Goal: Task Accomplishment & Management: Use online tool/utility

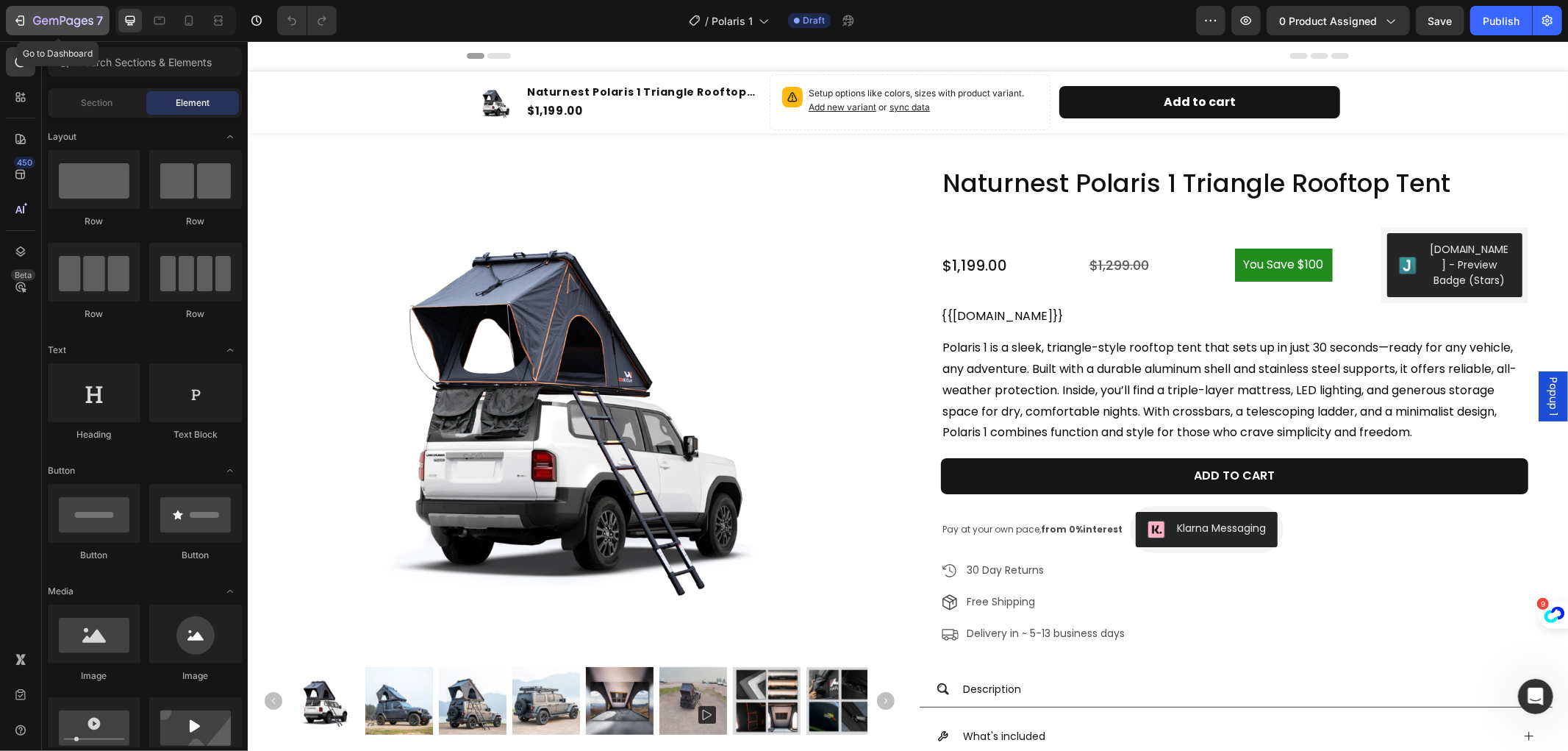
click at [72, 19] on icon "button" at bounding box center [69, 20] width 7 height 7
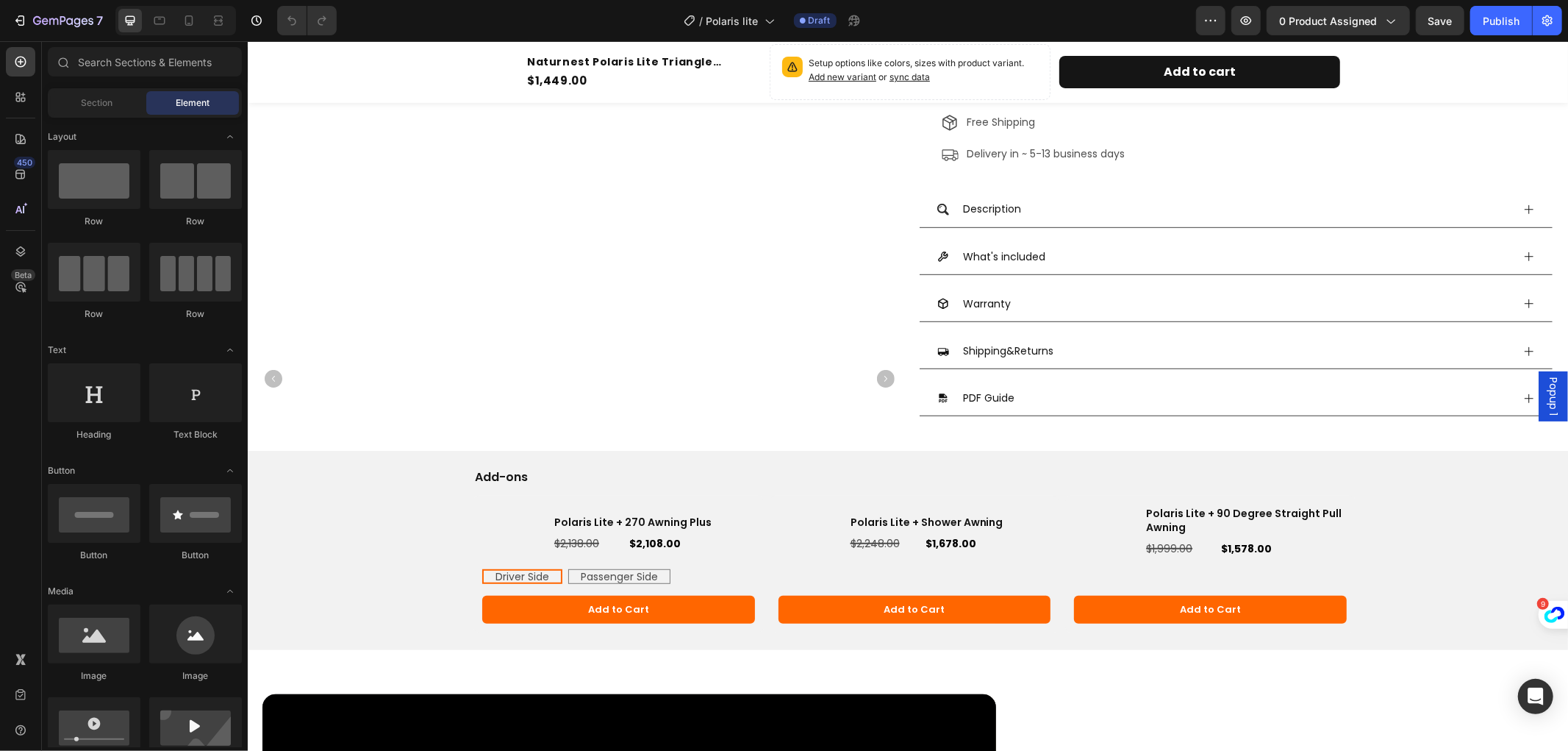
scroll to position [653, 0]
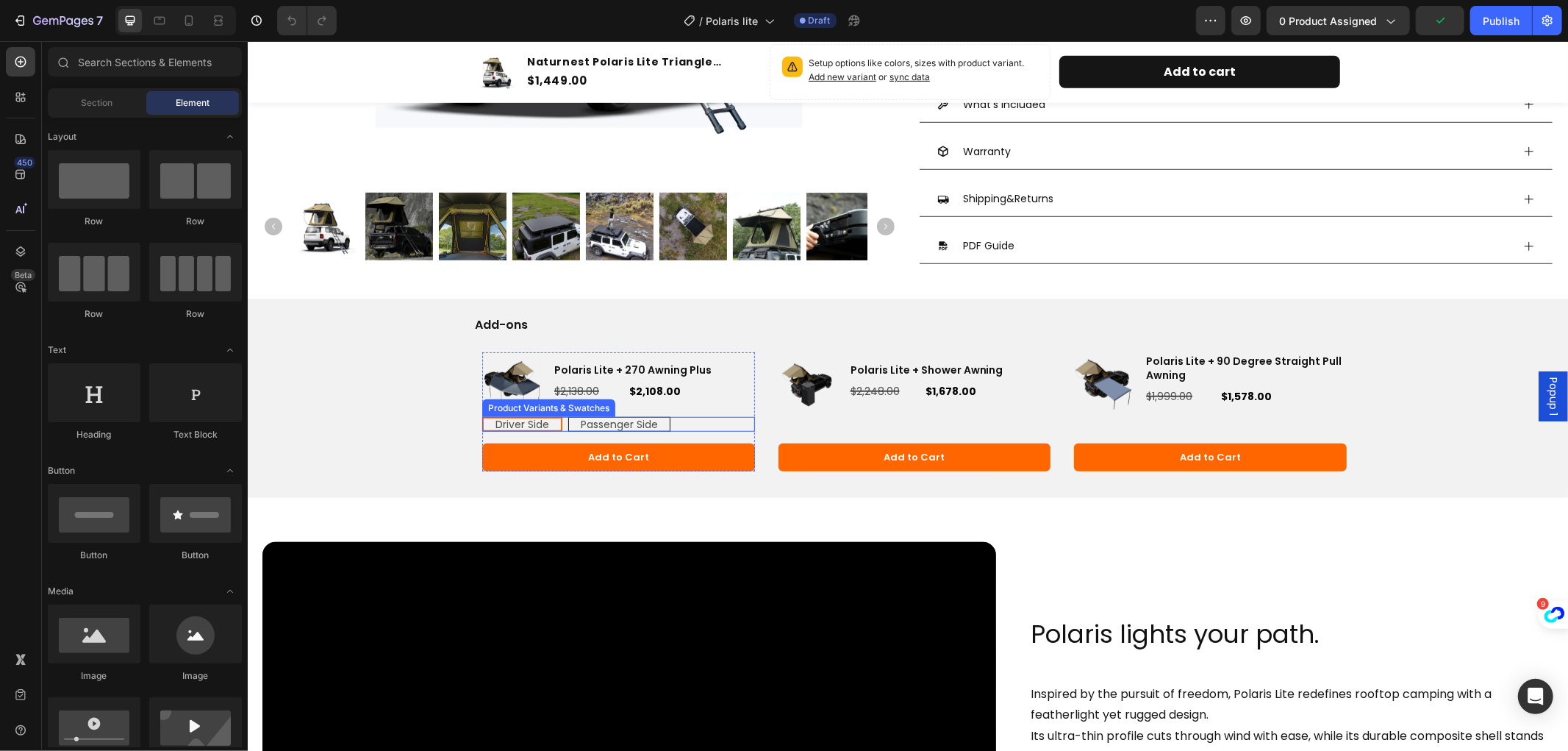
click at [637, 424] on span "Passenger Side" at bounding box center [618, 424] width 77 height 15
click at [567, 416] on input "Passenger Side Passenger Side Passenger Side" at bounding box center [567, 415] width 1 height 1
radio input "true"
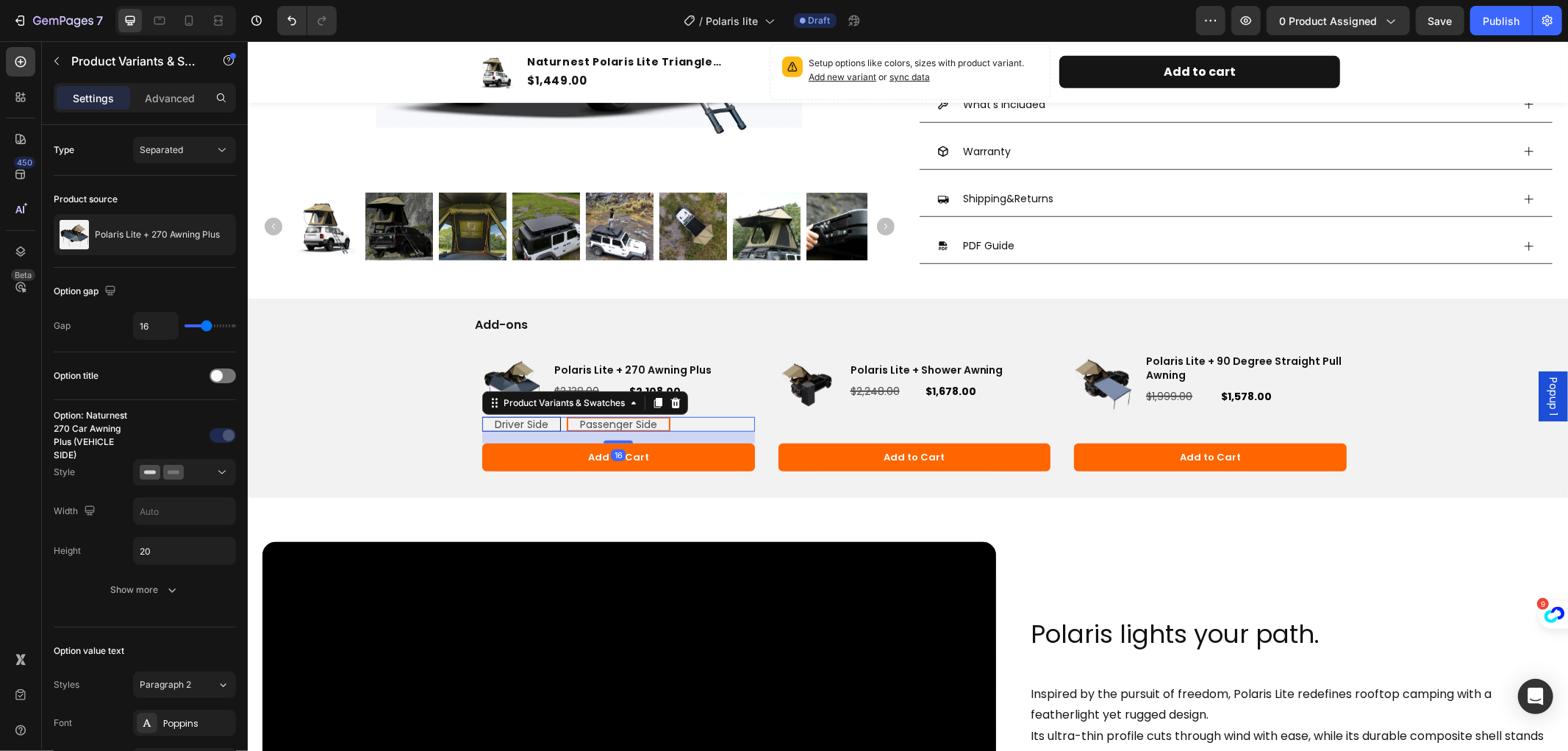
click at [539, 421] on span "Driver Side" at bounding box center [521, 424] width 53 height 15
click at [482, 416] on input "Driver Side Driver Side Driver Side" at bounding box center [481, 415] width 1 height 1
radio input "true"
click at [704, 503] on div "Video Row Polaris lights your path. Heading Inspired by the pursuit of freedom,…" at bounding box center [907, 733] width 1320 height 471
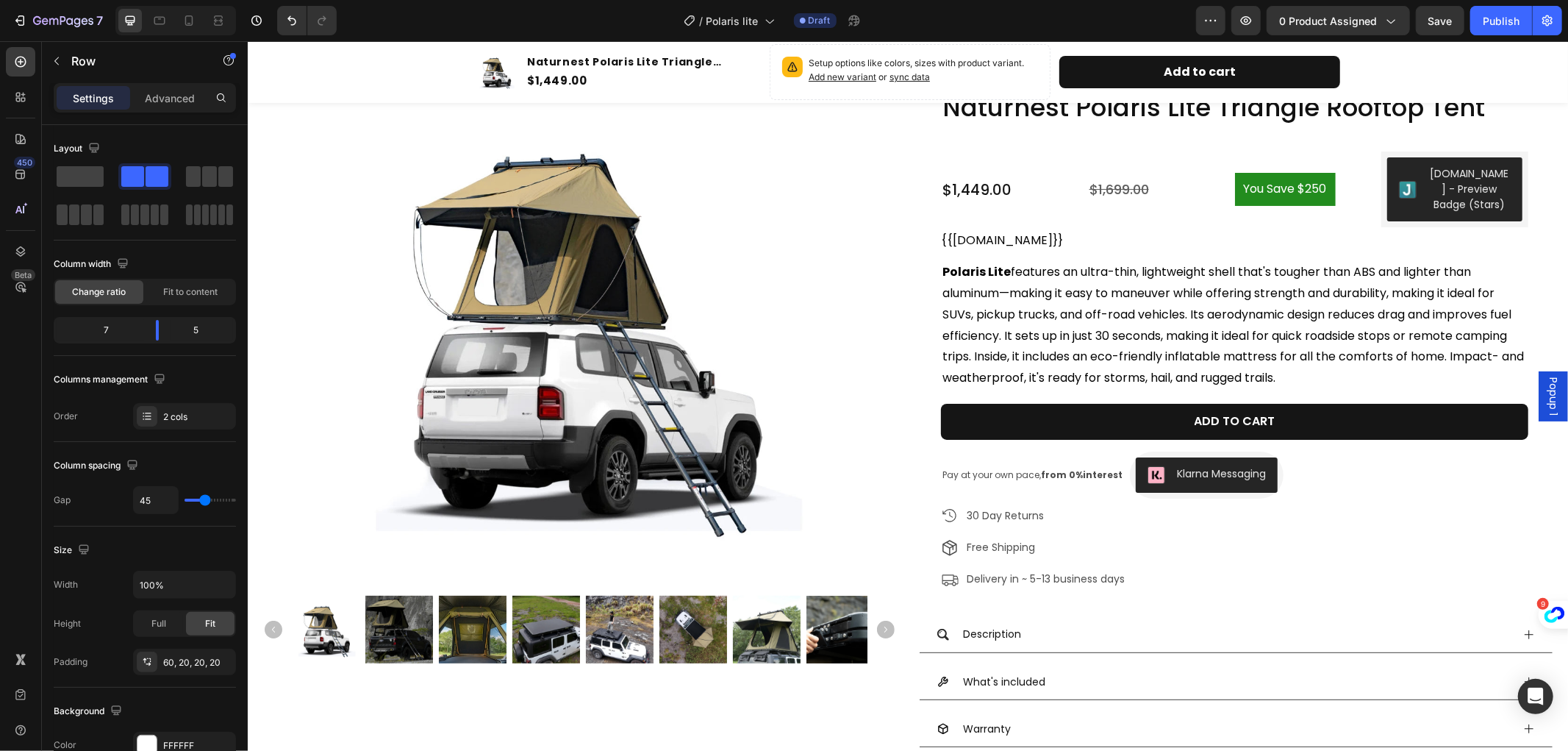
scroll to position [0, 0]
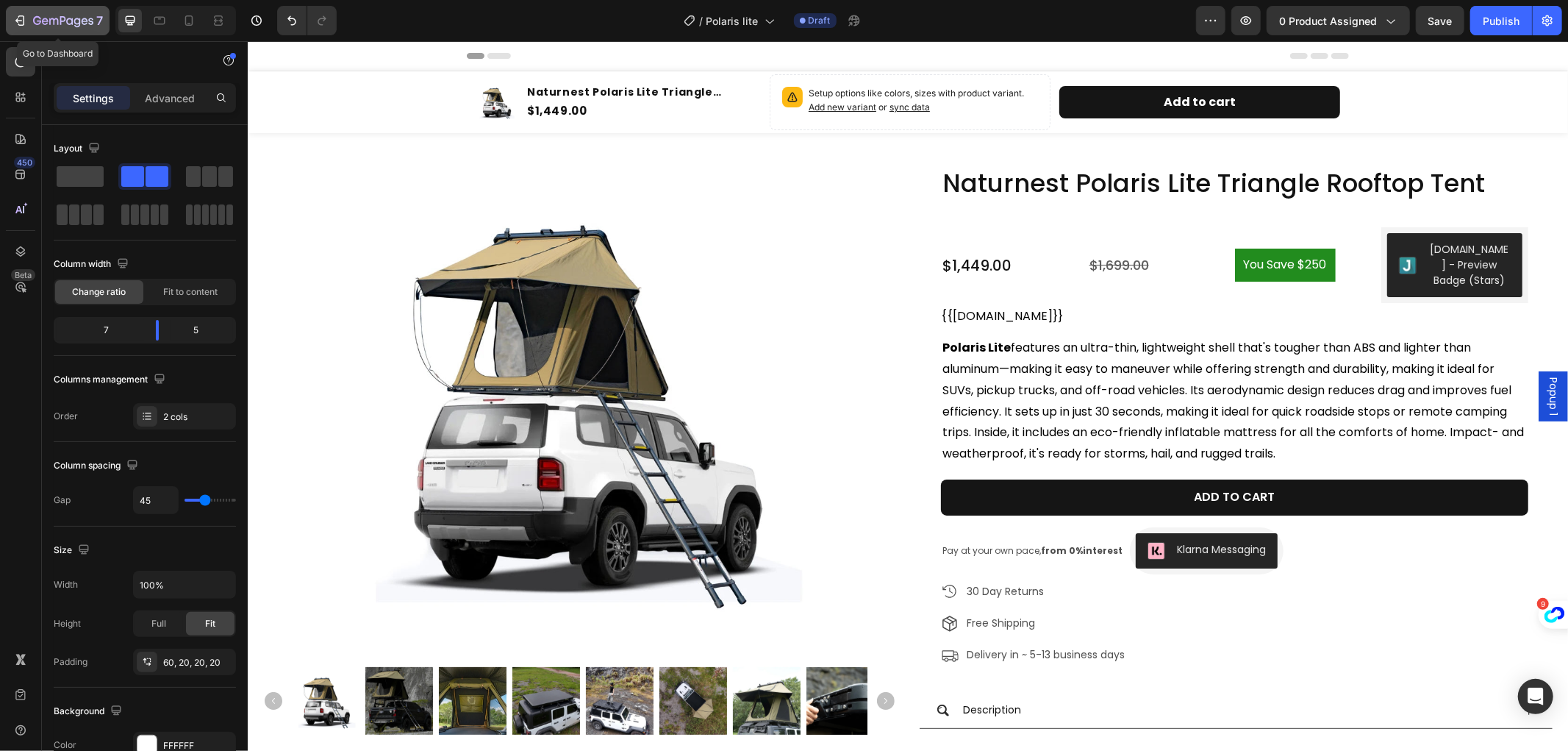
click at [40, 17] on icon "button" at bounding box center [37, 20] width 8 height 9
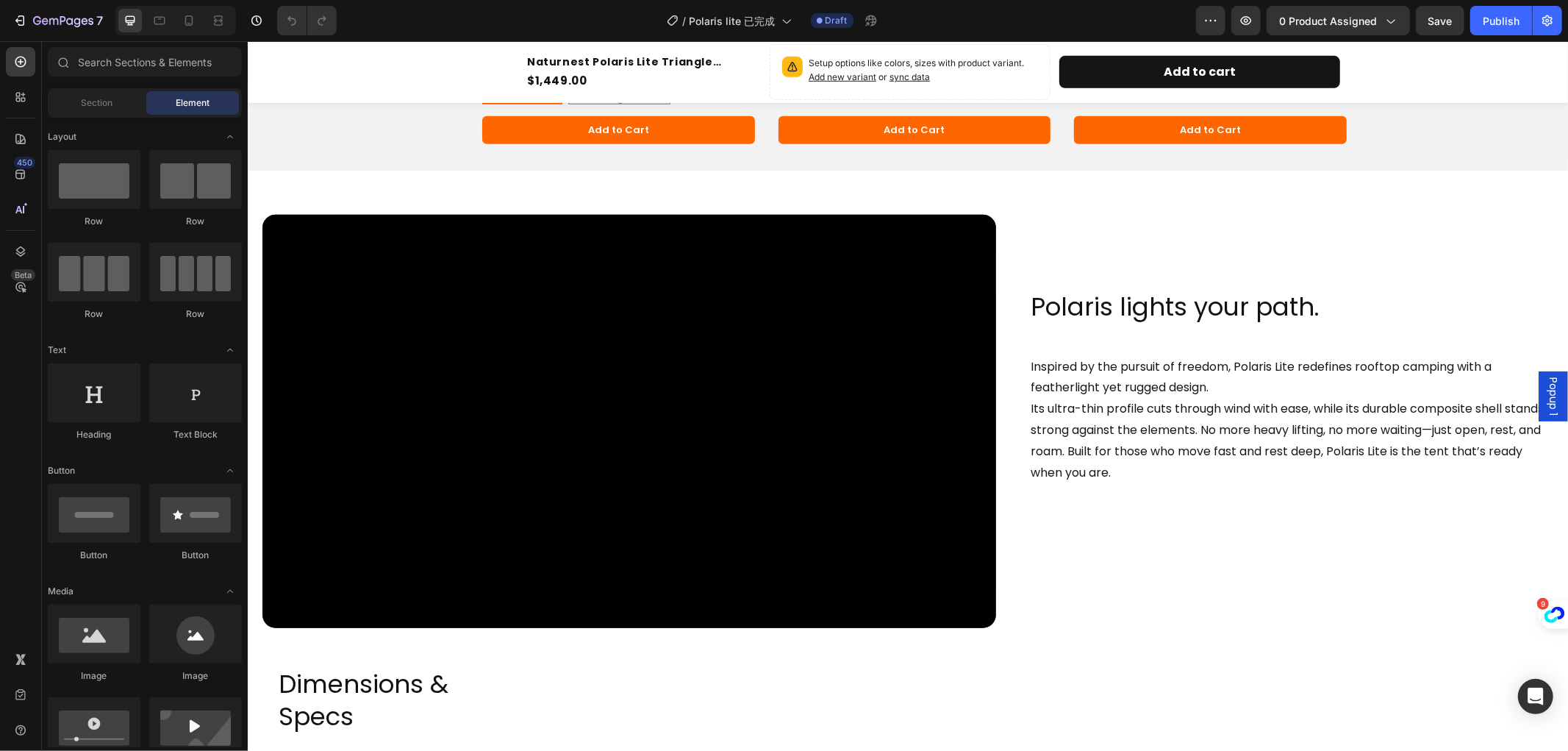
scroll to position [735, 0]
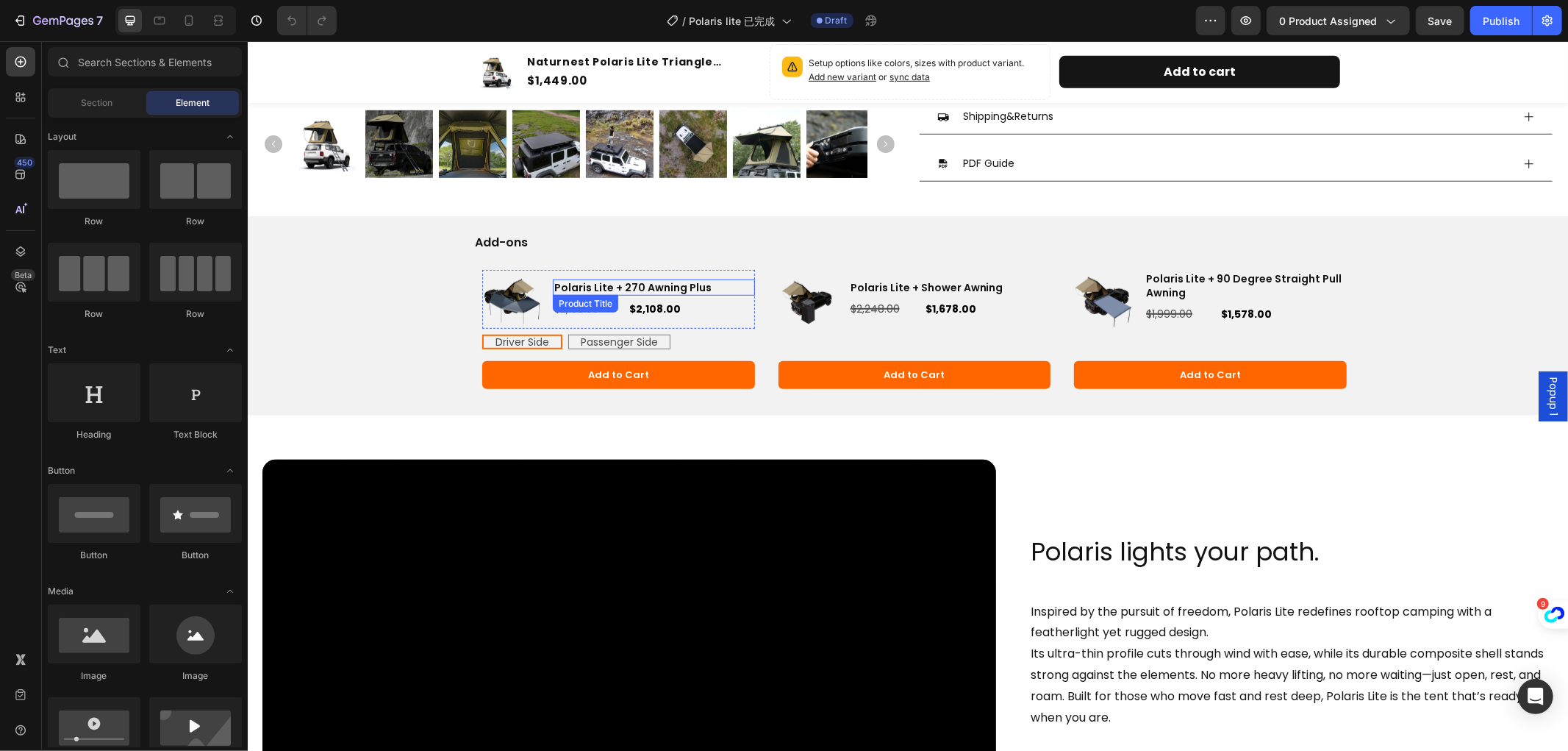
click at [591, 287] on h3 "Polaris Lite + 270 Awning Plus" at bounding box center [653, 286] width 202 height 16
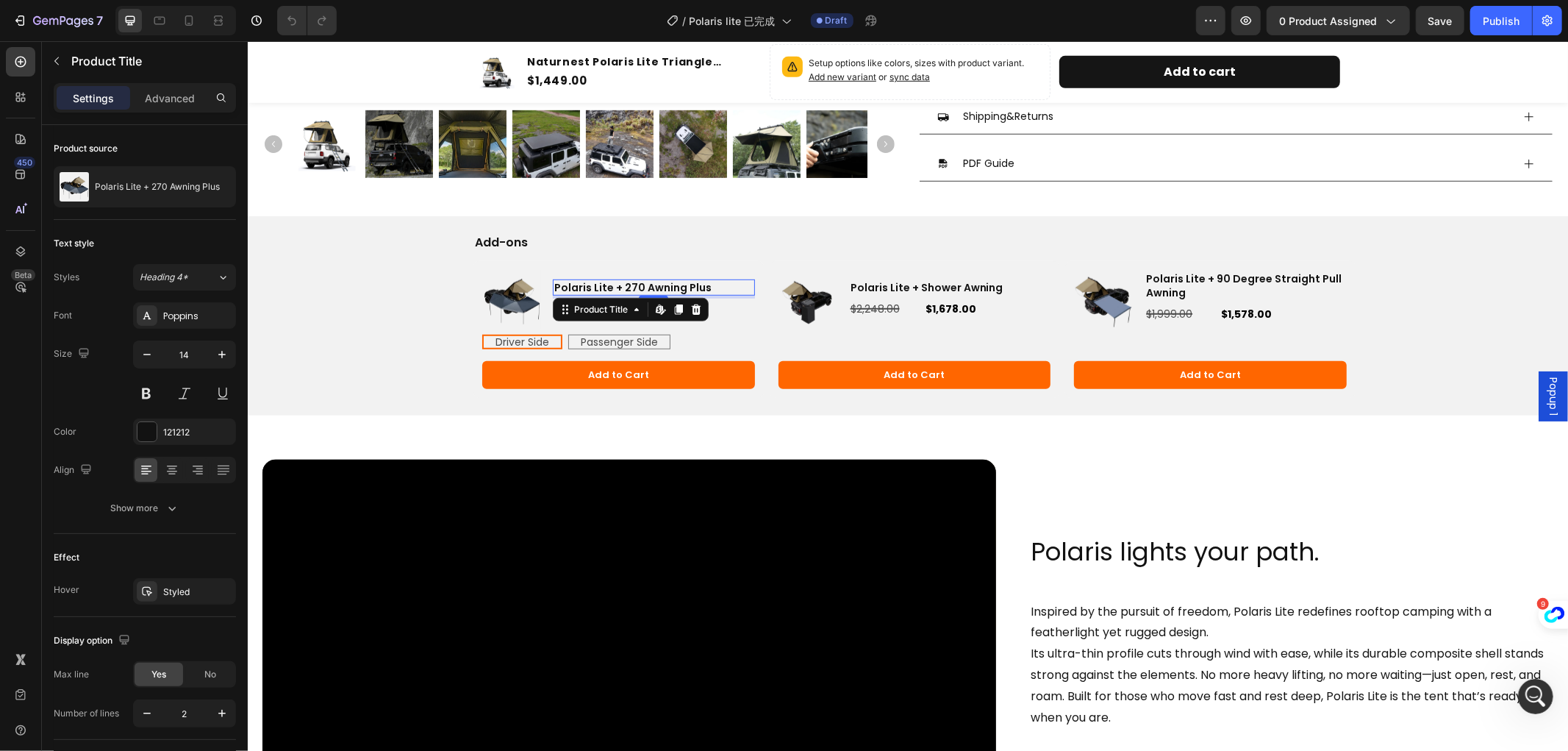
scroll to position [0, 0]
click at [530, 341] on span "Driver Side" at bounding box center [521, 342] width 53 height 15
click at [482, 334] on input "Driver Side Driver Side Driver Side" at bounding box center [481, 333] width 1 height 1
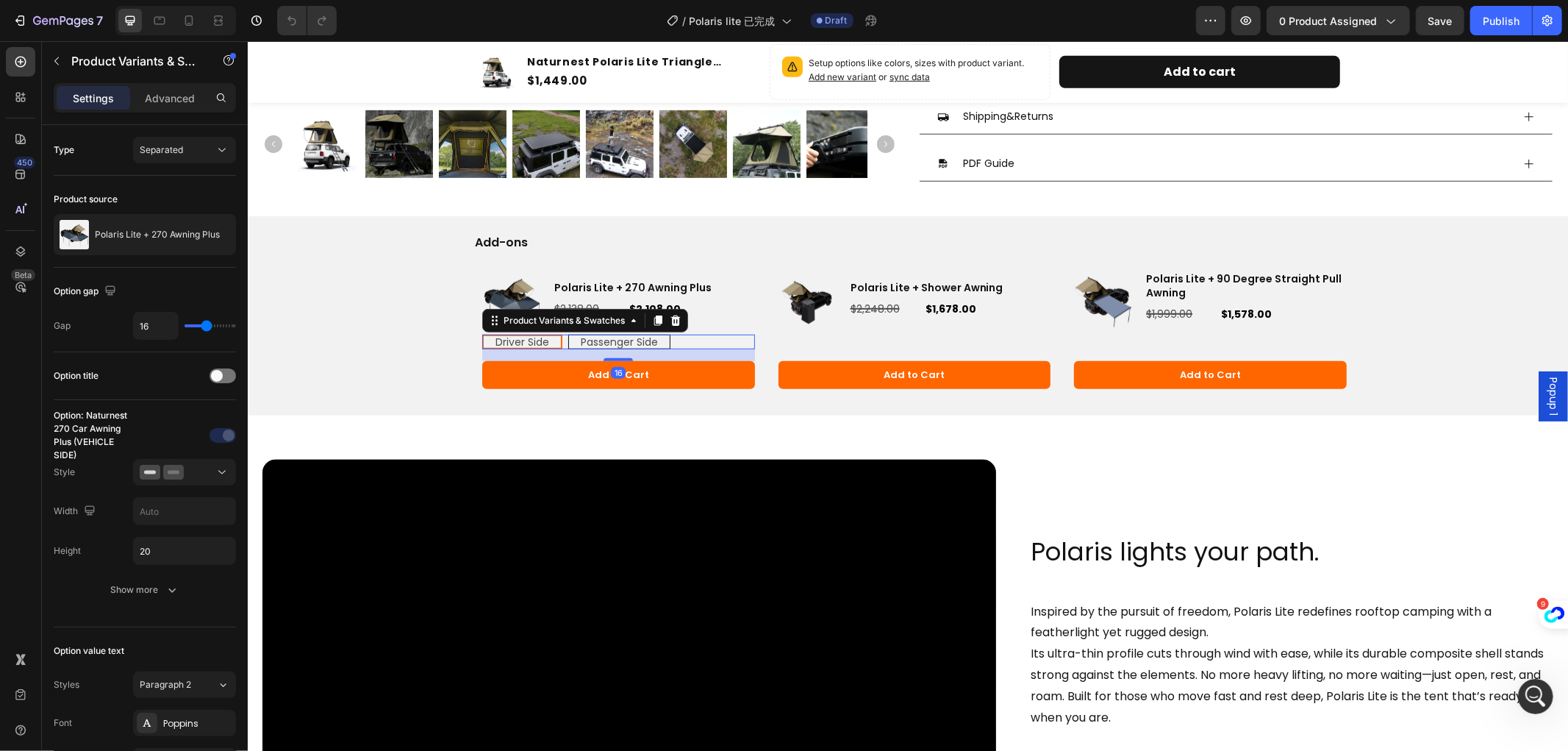
click at [595, 342] on span "Passenger Side" at bounding box center [618, 342] width 77 height 15
click at [567, 334] on input "Passenger Side Passenger Side Passenger Side" at bounding box center [567, 333] width 1 height 1
radio input "true"
click at [509, 336] on span "Driver Side" at bounding box center [521, 342] width 53 height 15
click at [482, 334] on input "Driver Side Driver Side Driver Side" at bounding box center [481, 333] width 1 height 1
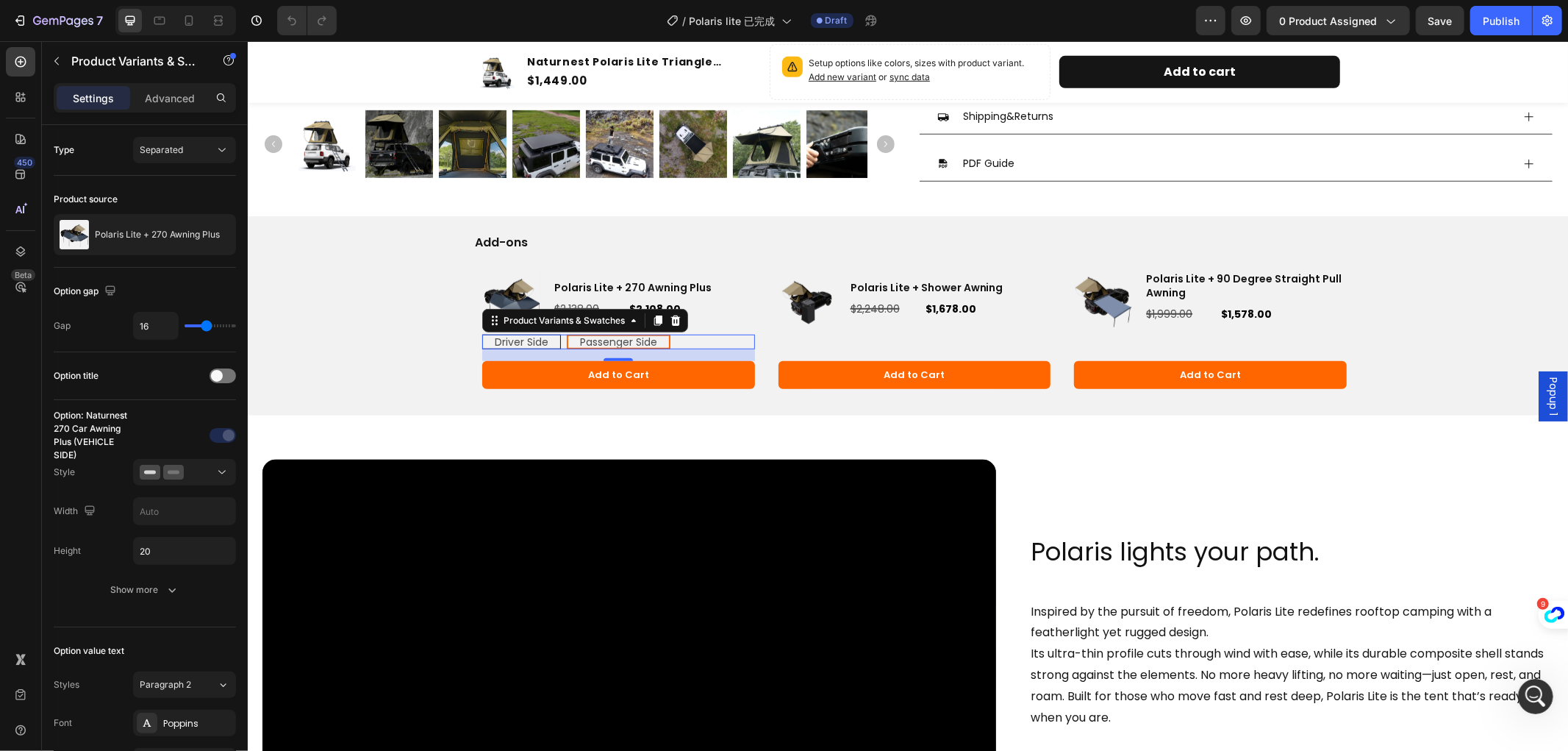
radio input "true"
click at [309, 268] on div "Add-ons Text Block Product Images Polaris Lite + Shower Awning Product Title $2…" at bounding box center [907, 315] width 1320 height 199
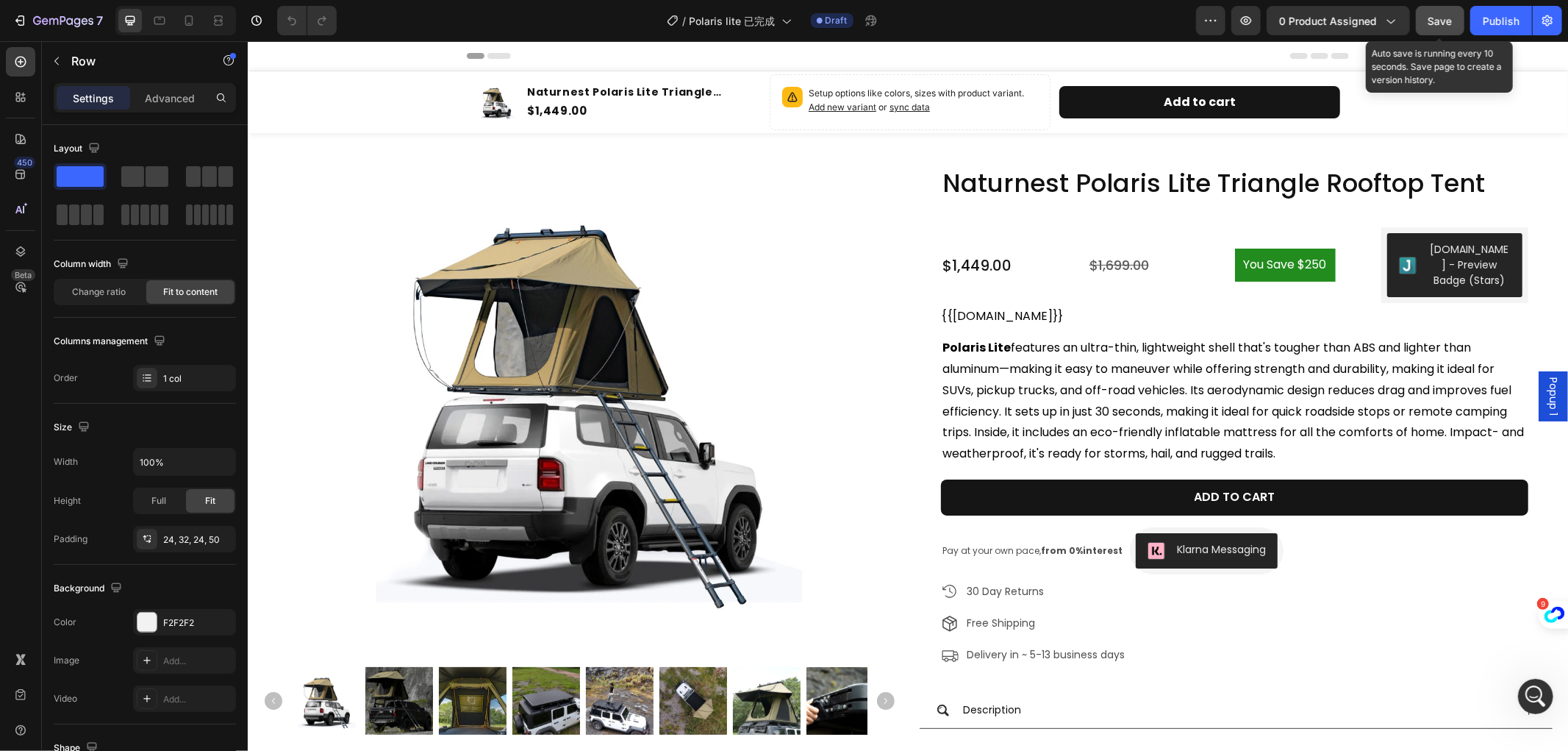
click at [1437, 17] on span "Save" at bounding box center [1441, 21] width 24 height 13
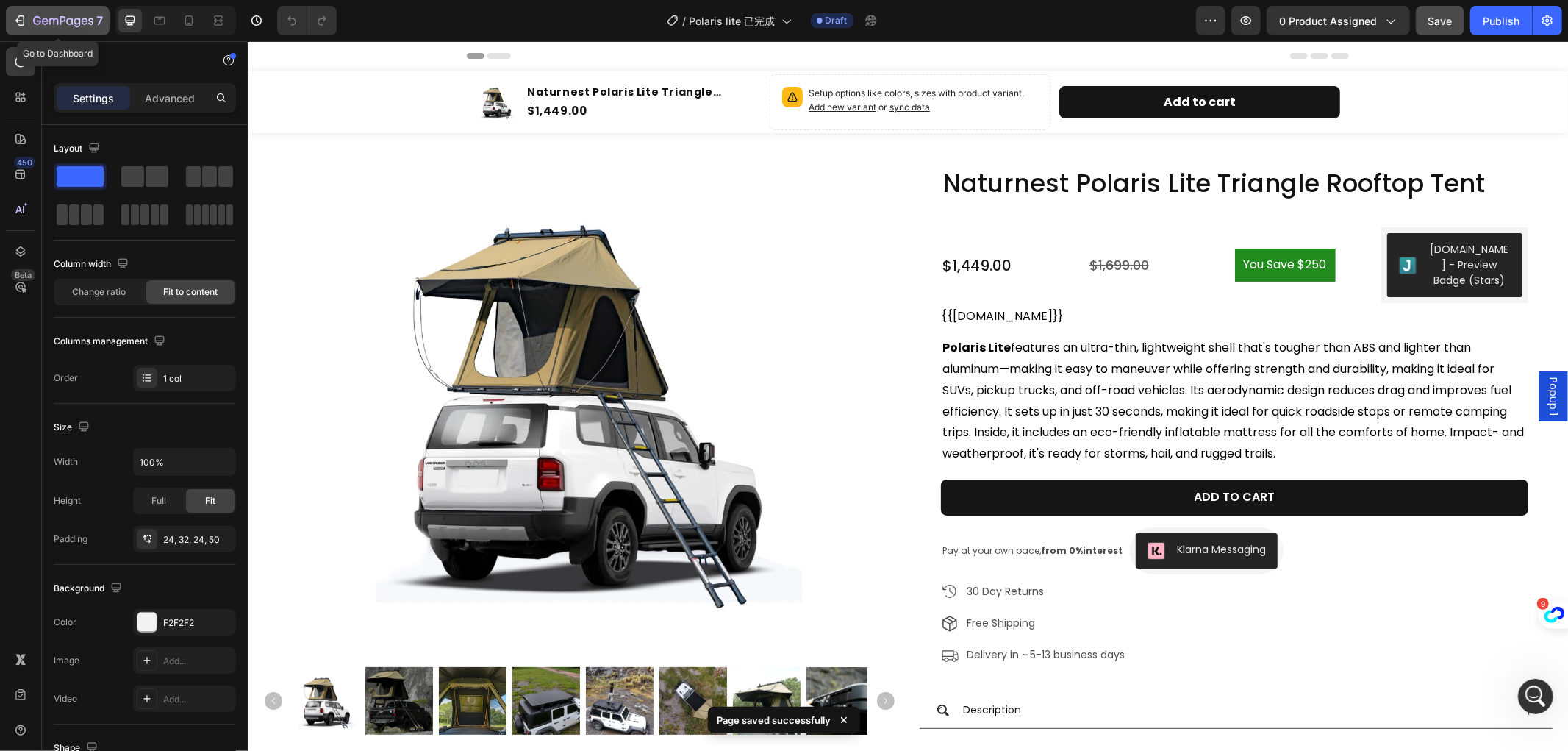
click at [64, 18] on icon "button" at bounding box center [63, 20] width 6 height 9
